Goal: Task Accomplishment & Management: Manage account settings

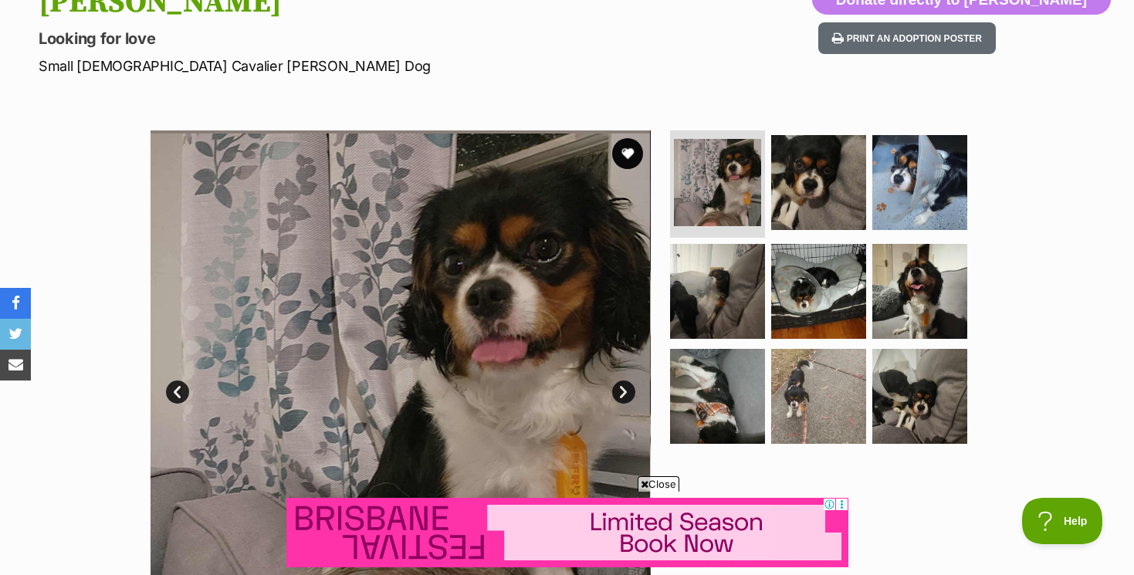
click at [626, 388] on link "Next" at bounding box center [623, 392] width 23 height 23
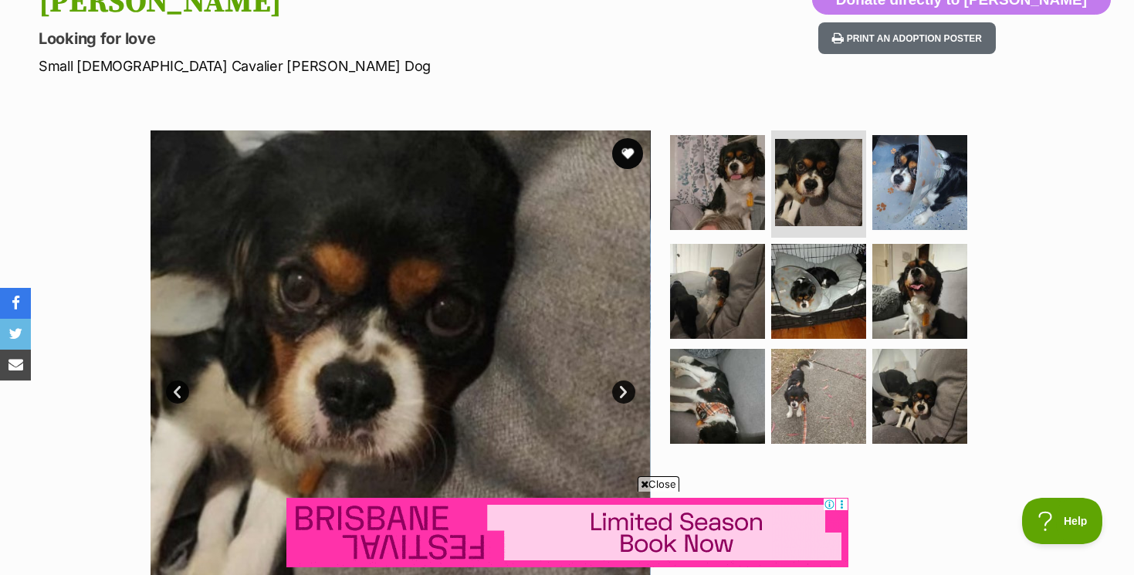
click at [626, 388] on link "Next" at bounding box center [623, 392] width 23 height 23
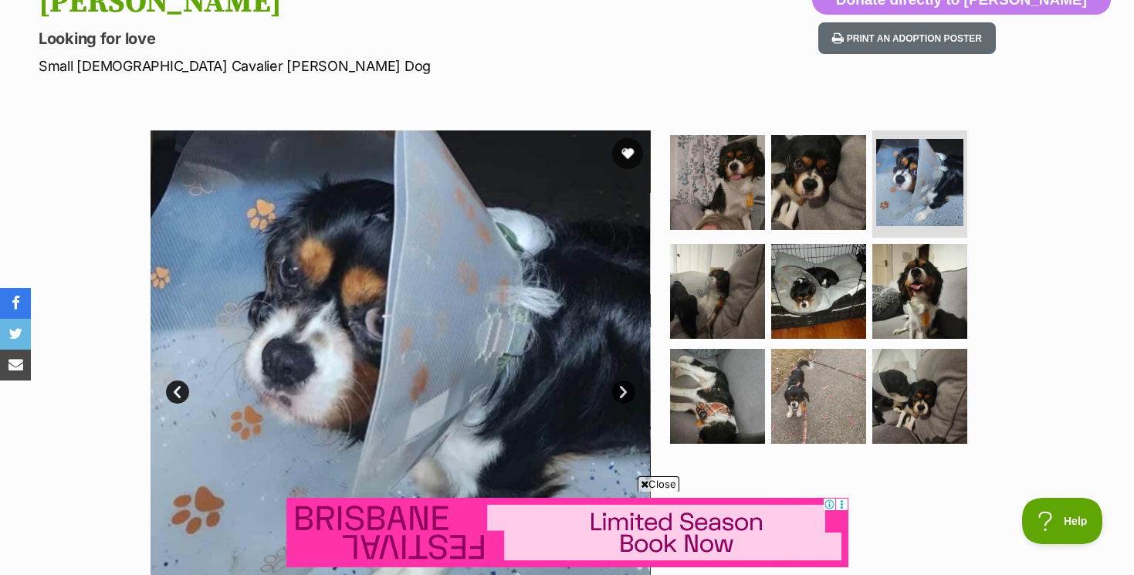
click at [626, 388] on link "Next" at bounding box center [623, 392] width 23 height 23
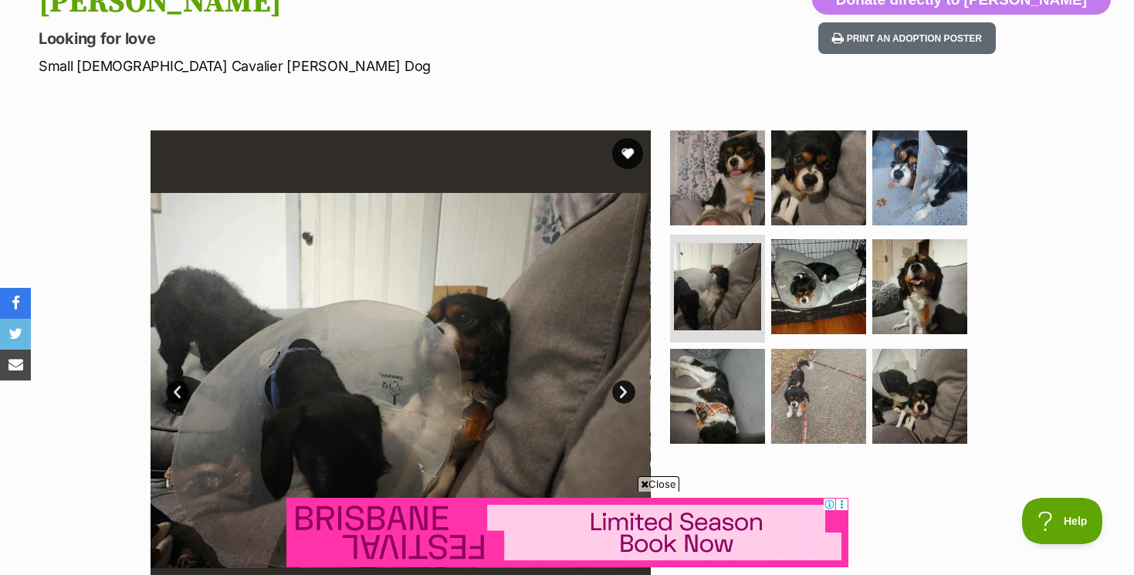
click at [626, 388] on link "Next" at bounding box center [623, 392] width 23 height 23
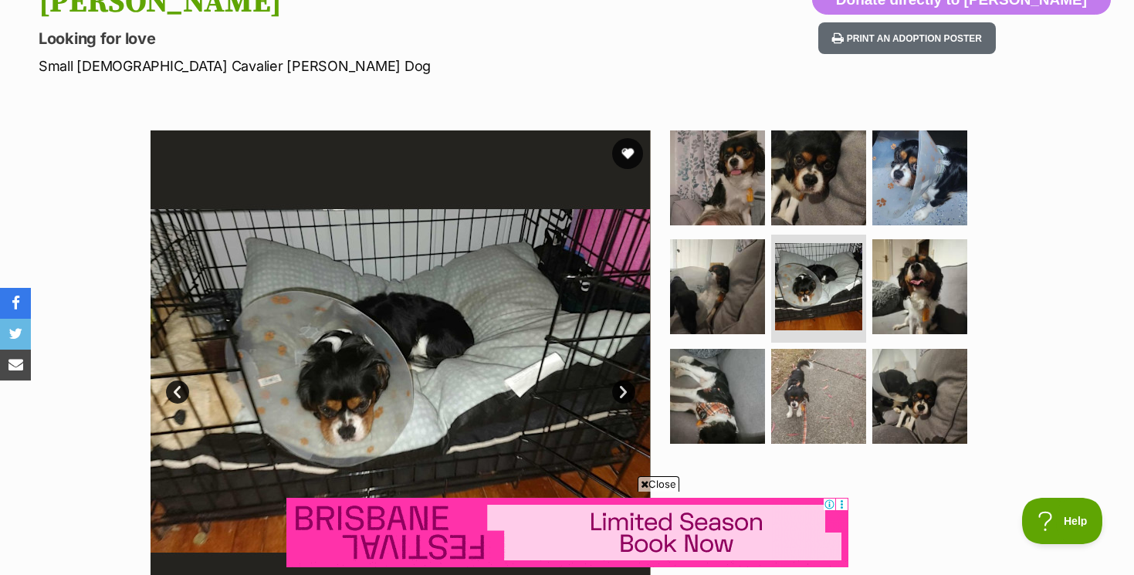
click at [626, 388] on link "Next" at bounding box center [623, 392] width 23 height 23
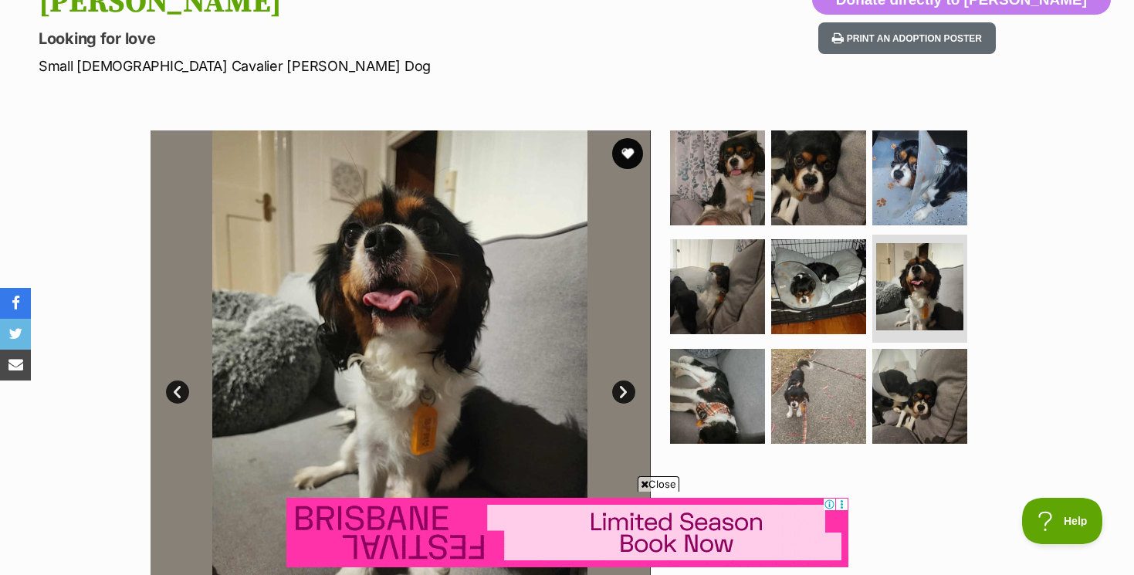
click at [626, 388] on link "Next" at bounding box center [623, 392] width 23 height 23
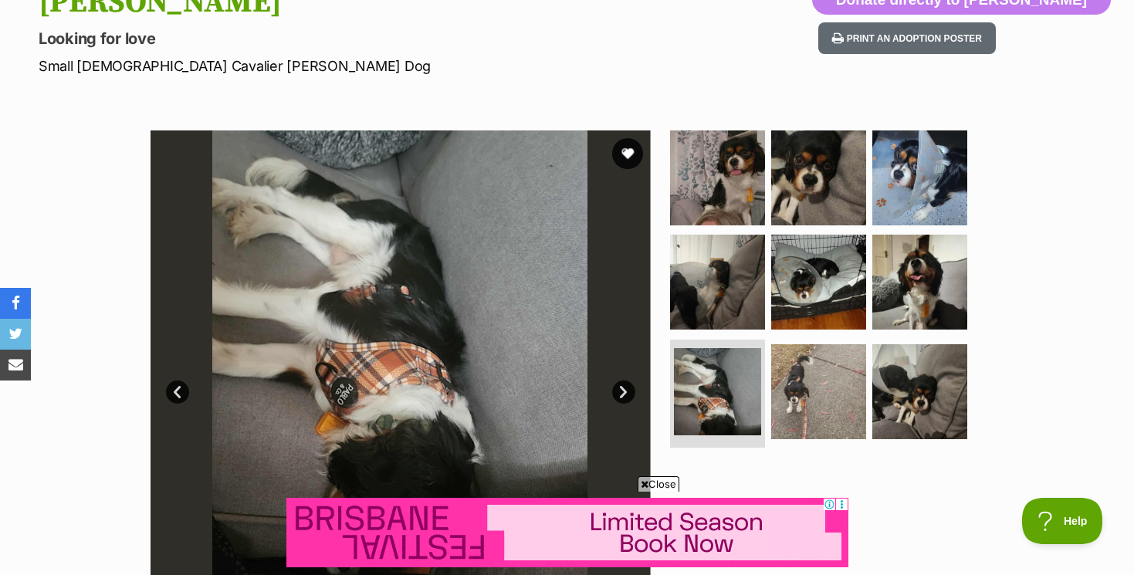
click at [626, 388] on link "Next" at bounding box center [623, 392] width 23 height 23
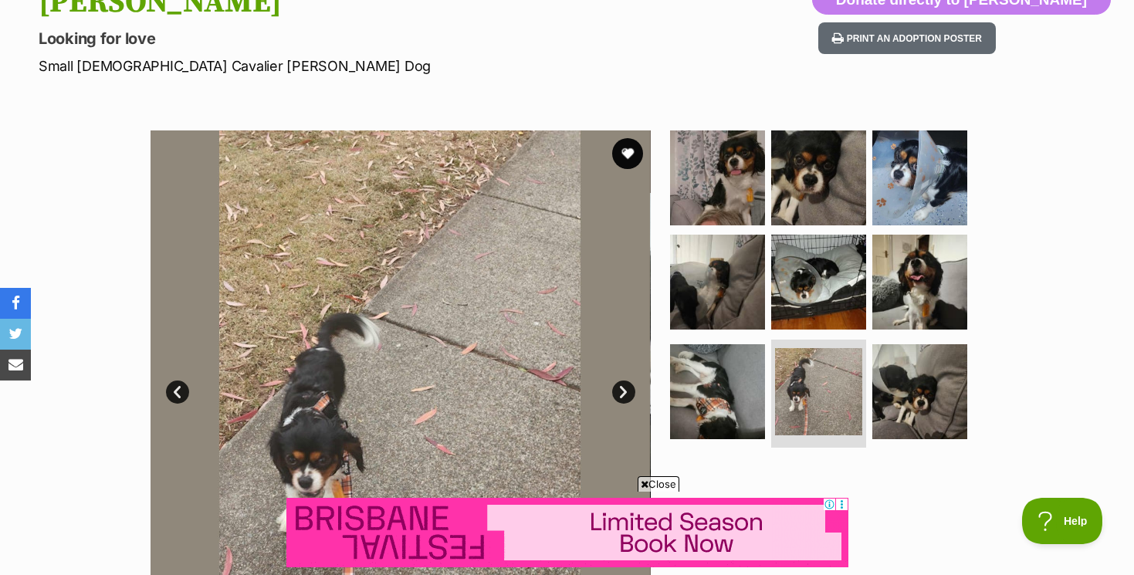
click at [626, 388] on link "Next" at bounding box center [623, 392] width 23 height 23
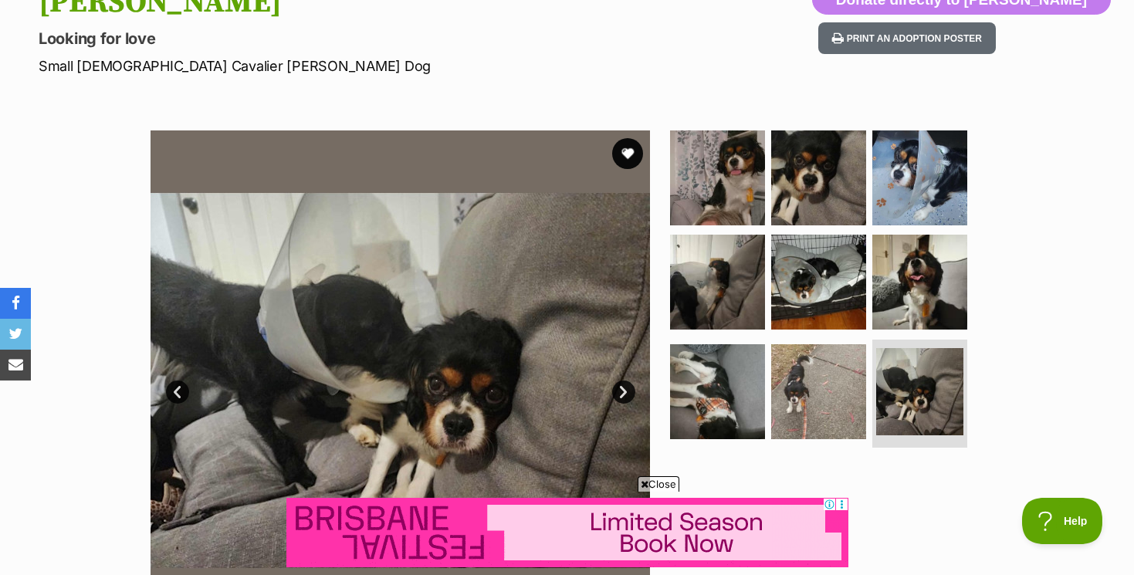
click at [626, 388] on link "Next" at bounding box center [623, 392] width 23 height 23
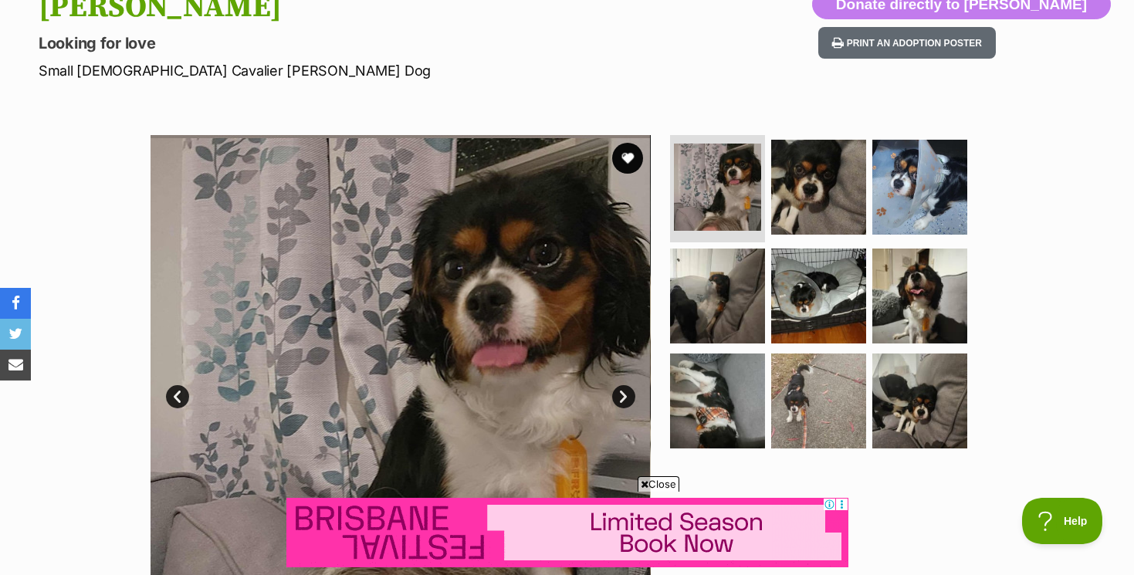
scroll to position [188, 0]
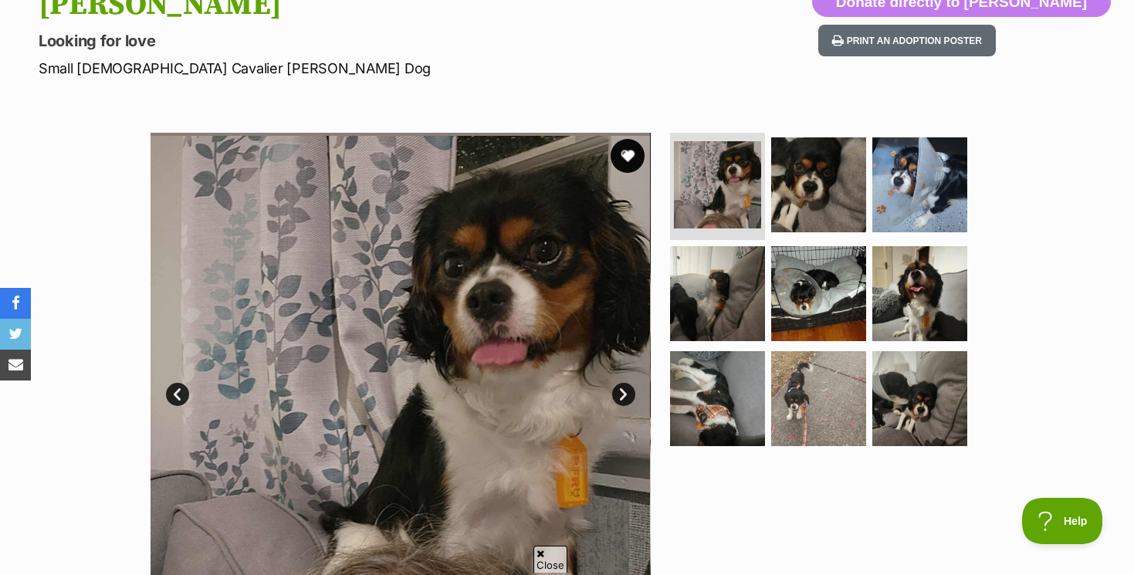
click at [628, 150] on button "favourite" at bounding box center [628, 156] width 34 height 34
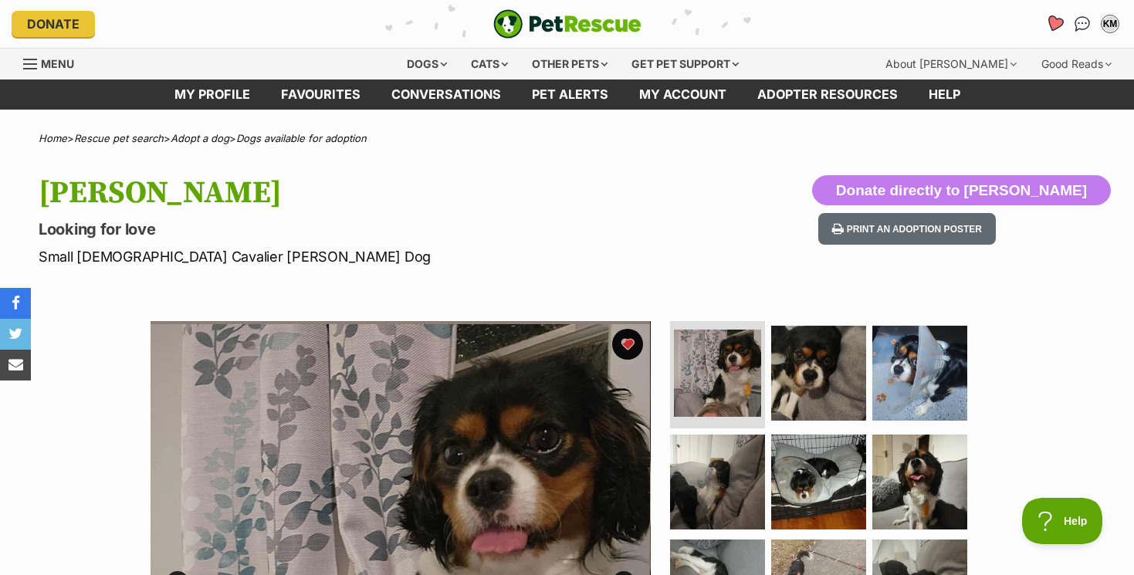
scroll to position [0, 0]
click at [1057, 21] on icon "Favourites" at bounding box center [1055, 24] width 19 height 18
